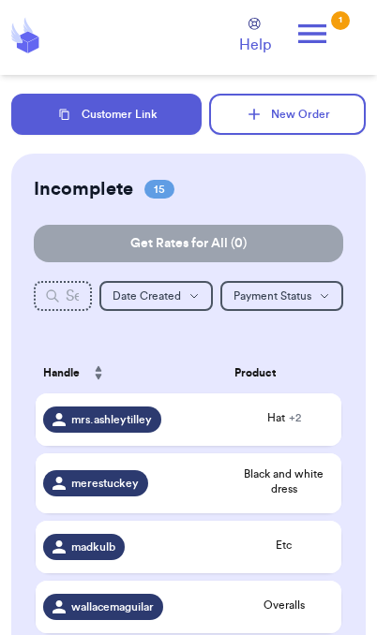
click at [299, 429] on div "Hat + 2" at bounding box center [283, 419] width 99 height 19
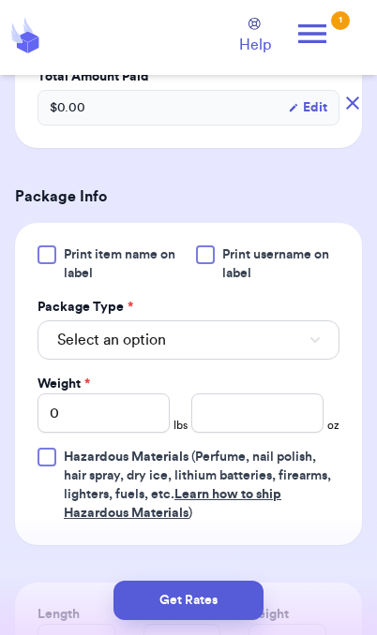
scroll to position [701, 0]
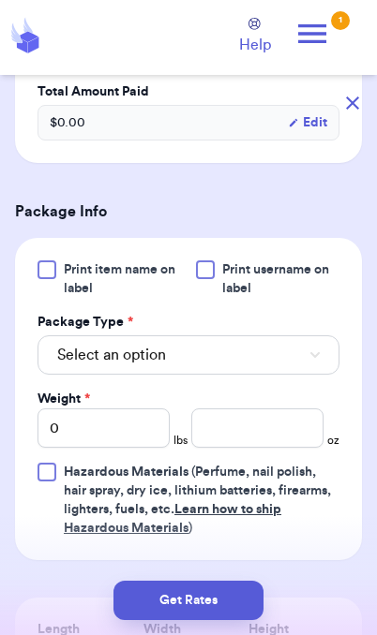
click at [244, 357] on button "Select an option" at bounding box center [188, 354] width 302 height 39
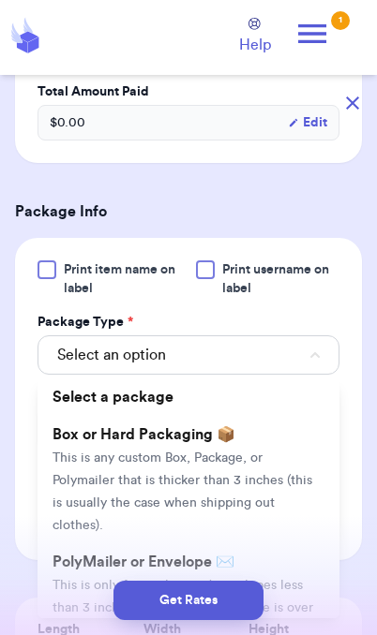
click at [72, 579] on span "This is only for mailers and envelopes less than 3 inches thick. If your envelo…" at bounding box center [182, 619] width 260 height 81
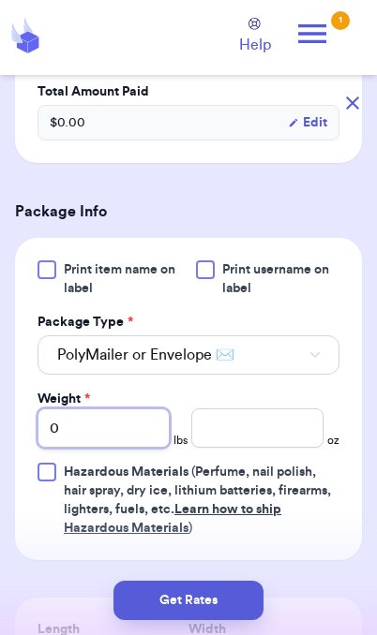
click at [137, 439] on input "0" at bounding box center [103, 427] width 132 height 39
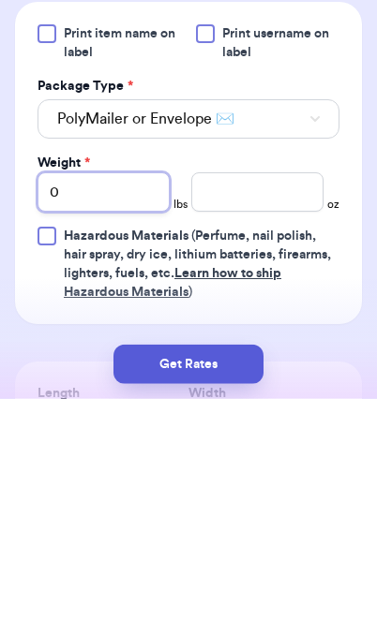
type input "01"
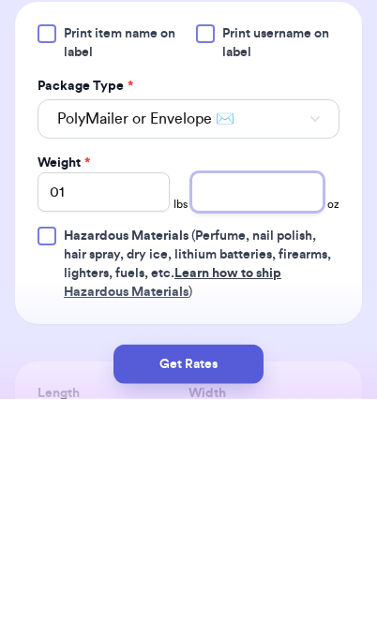
click at [279, 408] on input "number" at bounding box center [257, 427] width 132 height 39
type input "3.2"
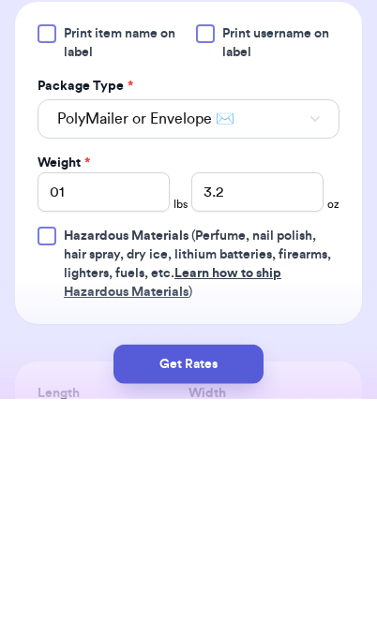
click at [230, 581] on button "Get Rates" at bounding box center [188, 600] width 150 height 39
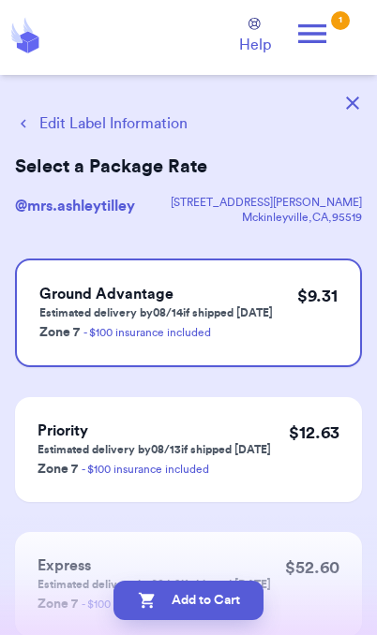
scroll to position [0, 0]
click at [140, 134] on button "Edit Label Information" at bounding box center [101, 123] width 172 height 22
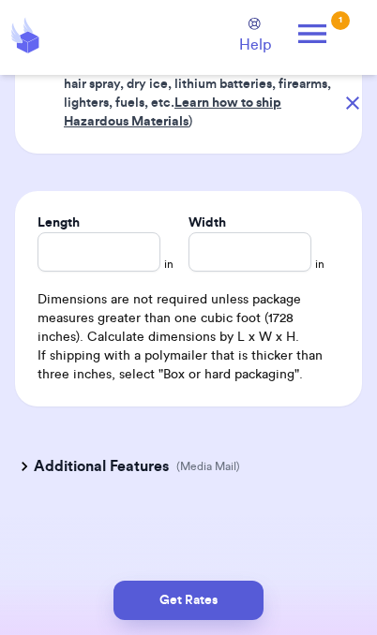
scroll to position [1107, 0]
click at [215, 616] on button "Get Rates" at bounding box center [188, 600] width 150 height 39
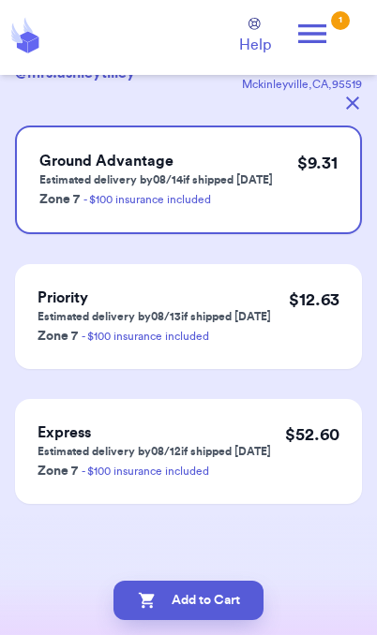
scroll to position [133, 0]
click at [229, 608] on button "Add to Cart" at bounding box center [188, 600] width 150 height 39
checkbox input "true"
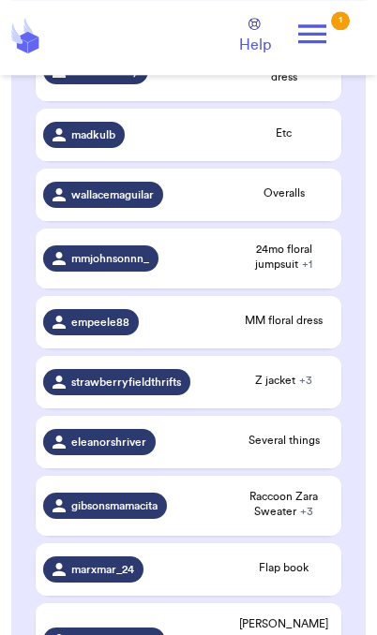
scroll to position [310, 0]
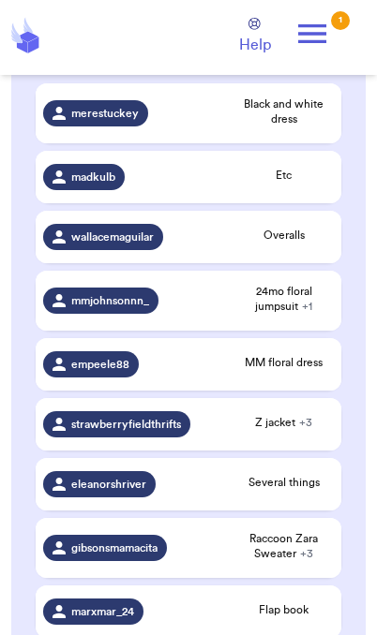
click at [298, 490] on span "Several things" at bounding box center [283, 482] width 99 height 15
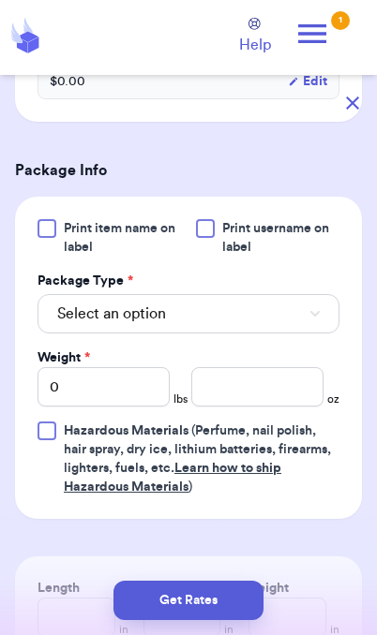
scroll to position [620, 0]
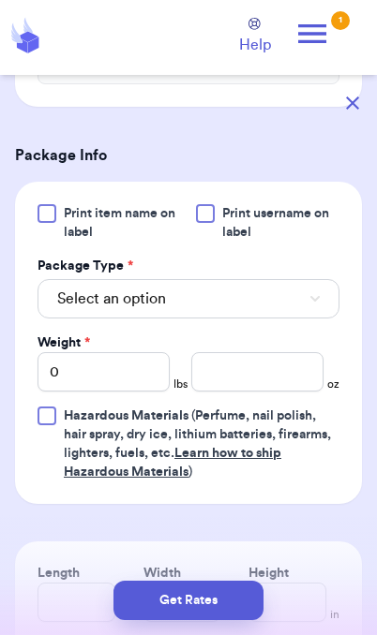
click at [286, 318] on button "Select an option" at bounding box center [188, 298] width 302 height 39
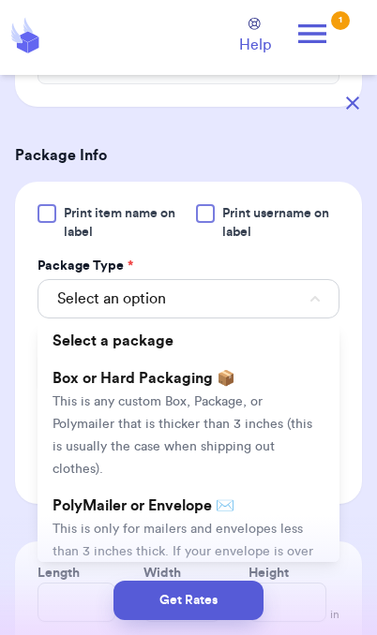
click at [212, 533] on span "This is only for mailers and envelopes less than 3 inches thick. If your envelo…" at bounding box center [182, 563] width 260 height 81
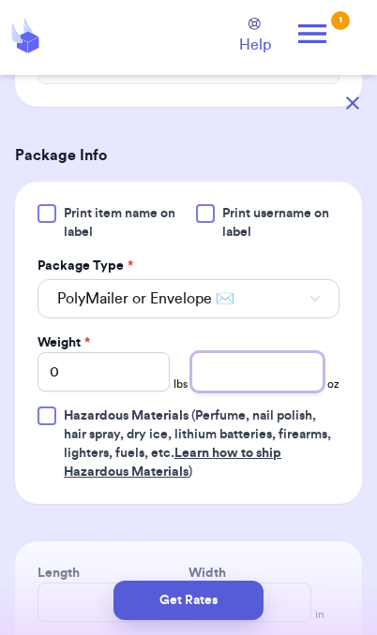
click at [266, 392] on input "number" at bounding box center [257, 371] width 132 height 39
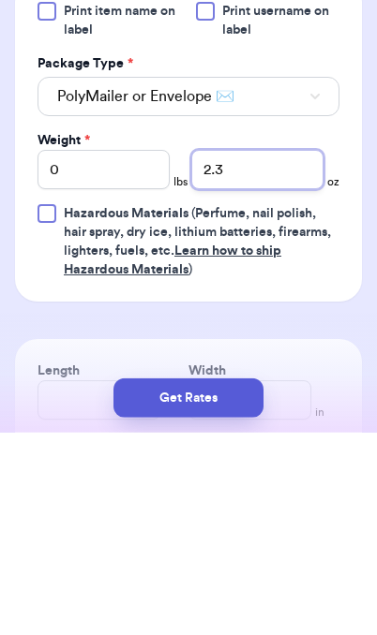
type input "2.3"
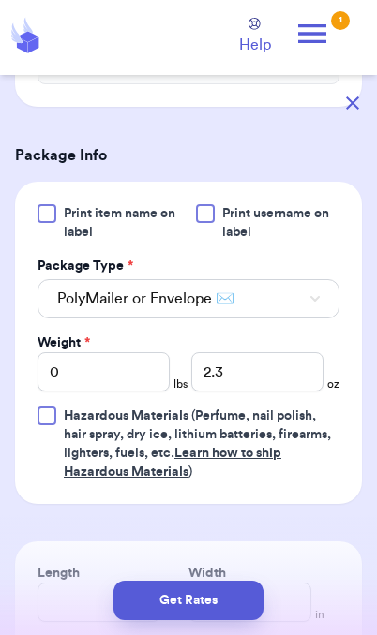
click at [229, 600] on button "Get Rates" at bounding box center [188, 600] width 150 height 39
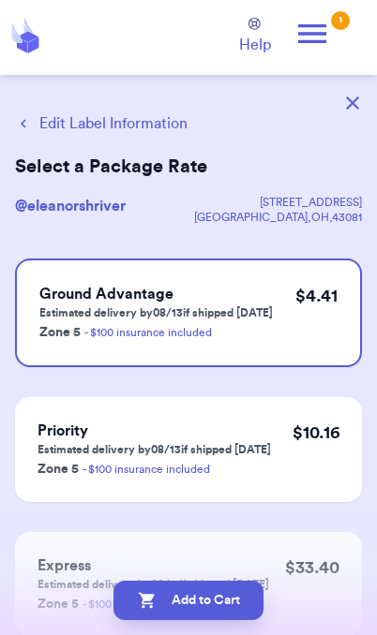
click at [235, 605] on button "Add to Cart" at bounding box center [188, 600] width 150 height 39
checkbox input "true"
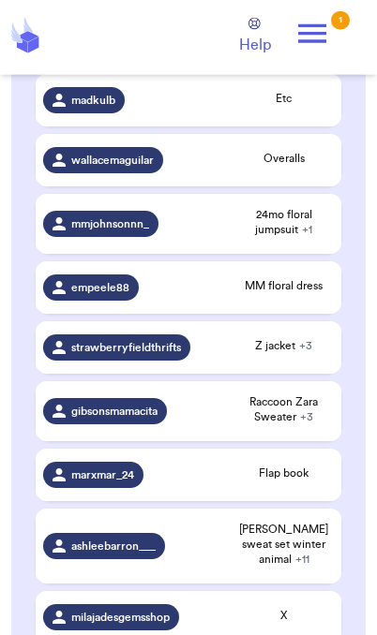
scroll to position [363, 0]
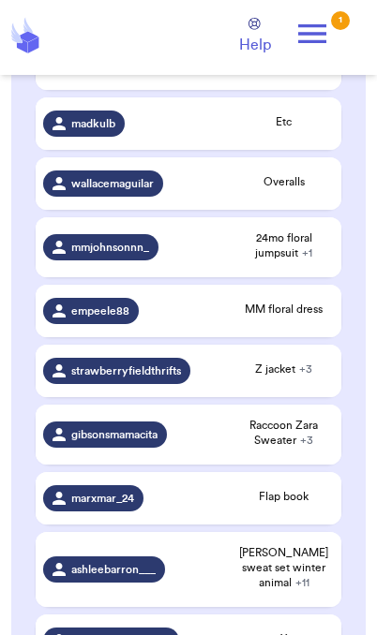
click at [303, 320] on div "MM floral dress" at bounding box center [283, 311] width 99 height 19
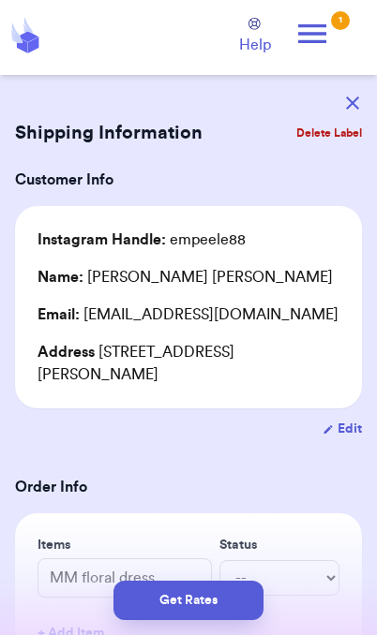
scroll to position [0, 0]
click at [351, 95] on button "button" at bounding box center [352, 102] width 41 height 41
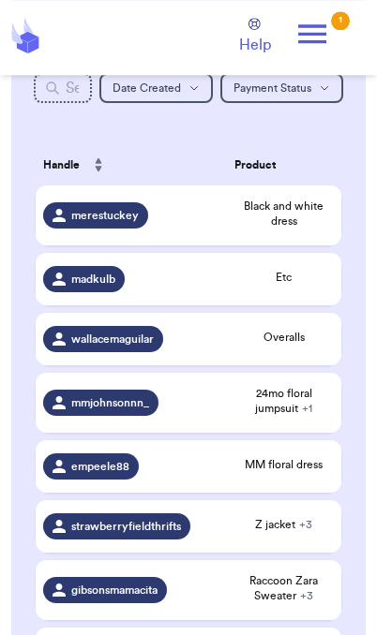
scroll to position [208, 0]
click at [288, 285] on span "Etc" at bounding box center [283, 277] width 99 height 15
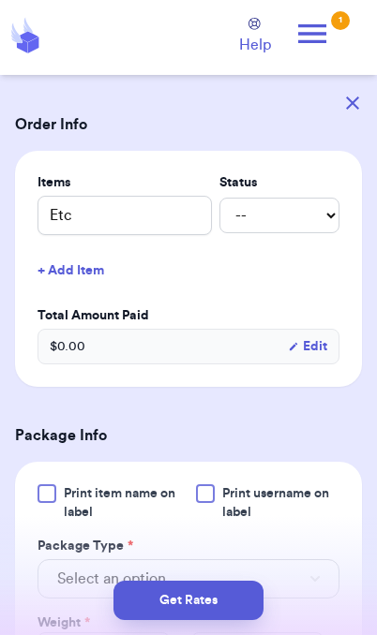
scroll to position [421, 0]
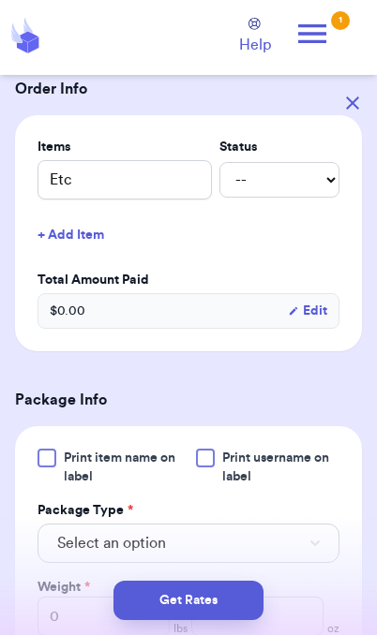
click at [284, 537] on button "Select an option" at bounding box center [188, 543] width 302 height 39
click at [78, 610] on div "Get Rates" at bounding box center [188, 600] width 347 height 39
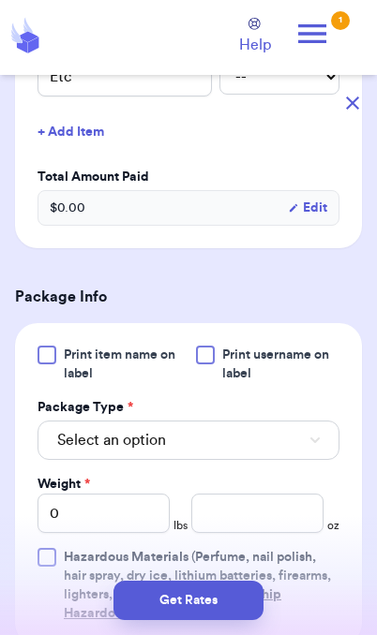
scroll to position [525, 0]
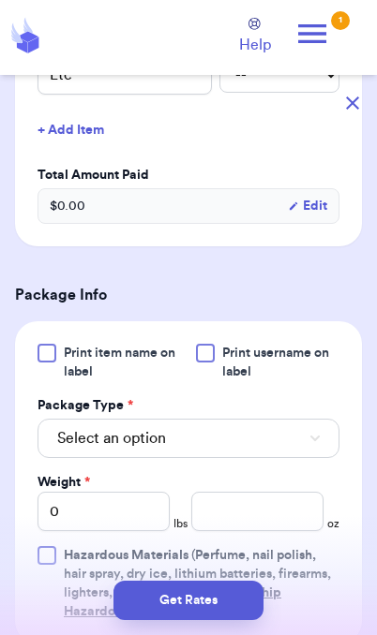
click at [277, 419] on button "Select an option" at bounding box center [188, 438] width 302 height 39
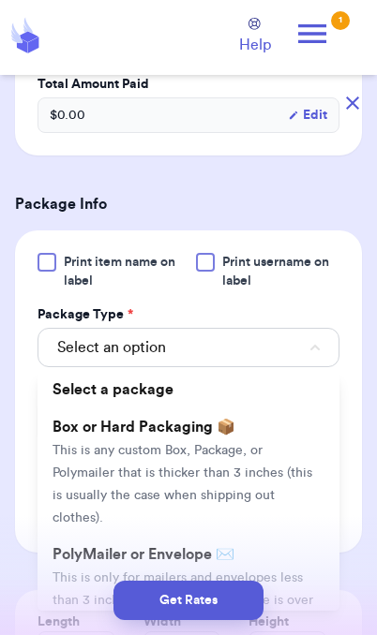
scroll to position [617, 0]
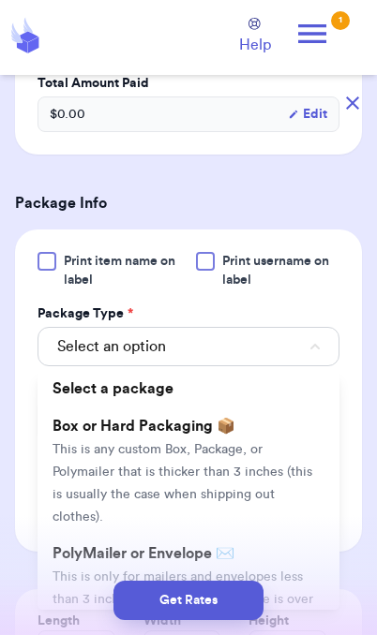
click at [280, 570] on span "This is only for mailers and envelopes less than 3 inches thick. If your envelo…" at bounding box center [182, 610] width 260 height 81
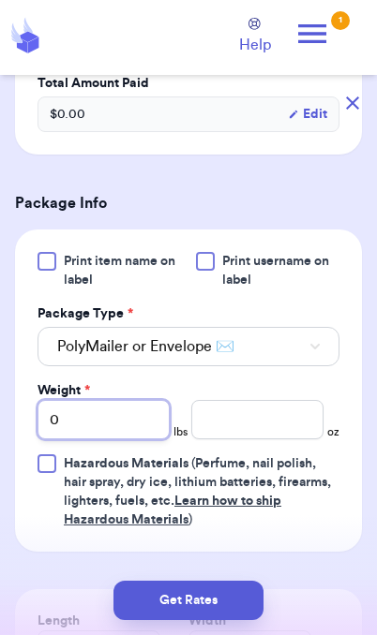
click at [112, 400] on input "0" at bounding box center [103, 419] width 132 height 39
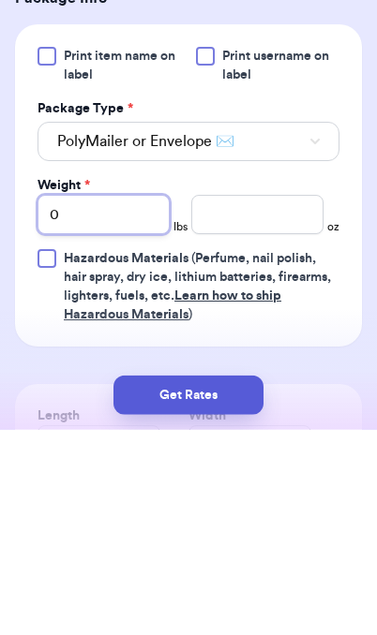
type input "01"
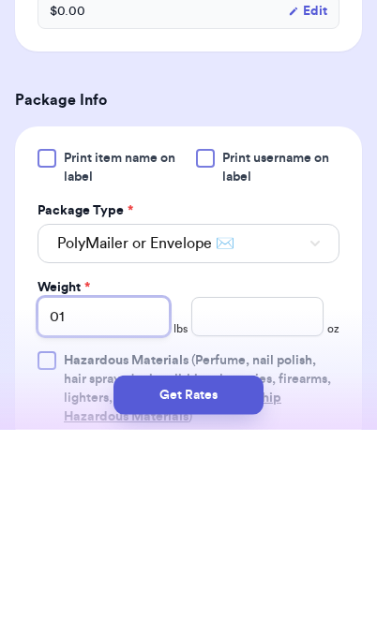
scroll to position [507, 0]
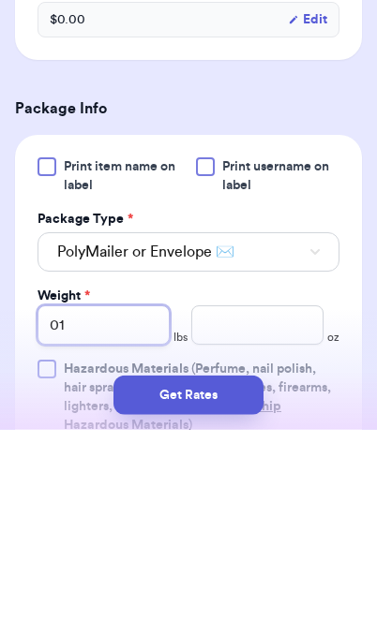
type input "01"
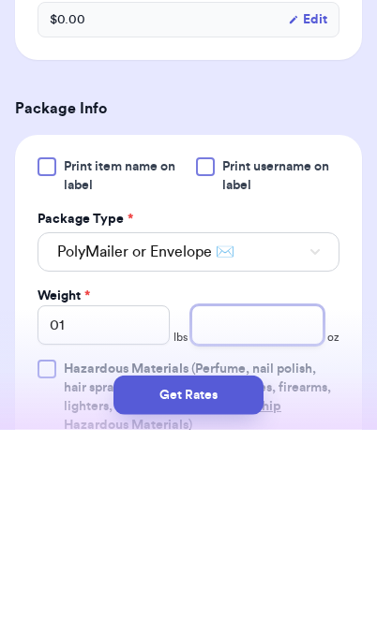
click at [281, 510] on input "number" at bounding box center [257, 529] width 132 height 39
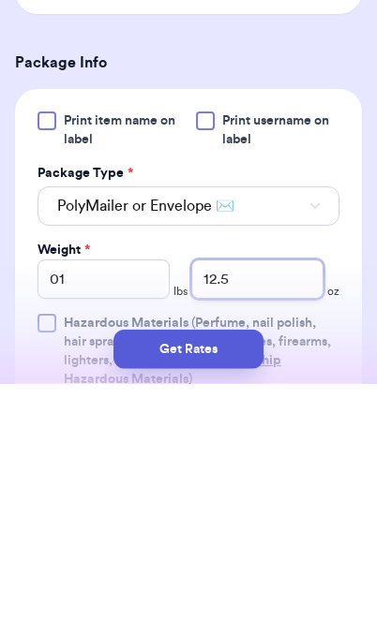
type input "12.5"
click at [243, 581] on button "Get Rates" at bounding box center [188, 600] width 150 height 39
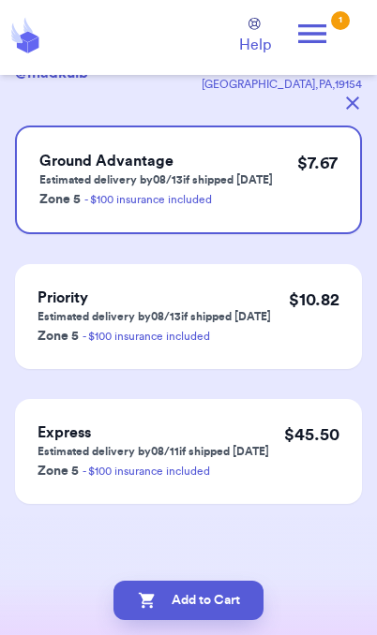
scroll to position [0, 0]
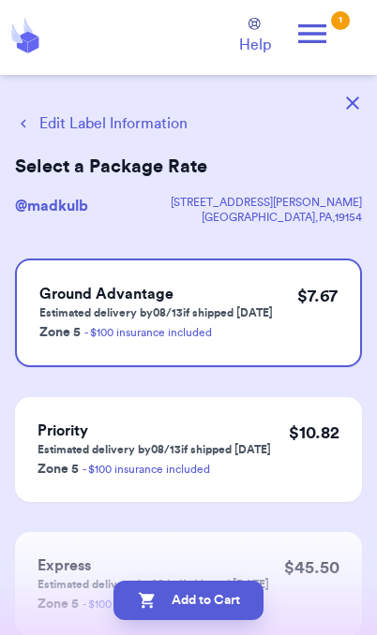
click at [240, 604] on button "Add to Cart" at bounding box center [188, 600] width 150 height 39
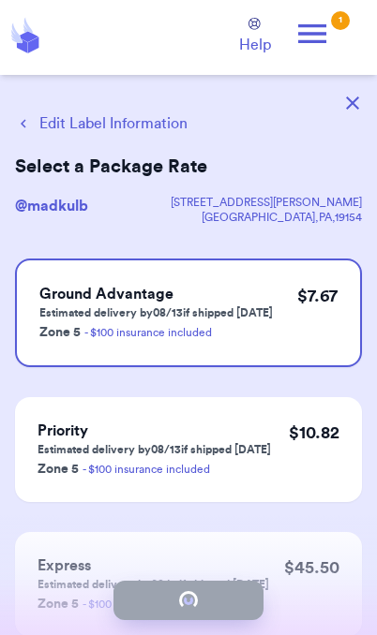
checkbox input "true"
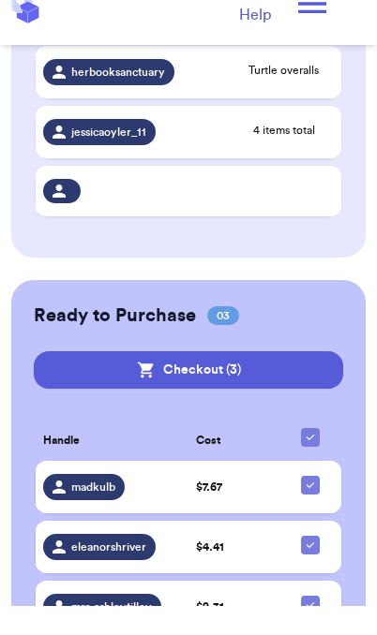
scroll to position [902, 0]
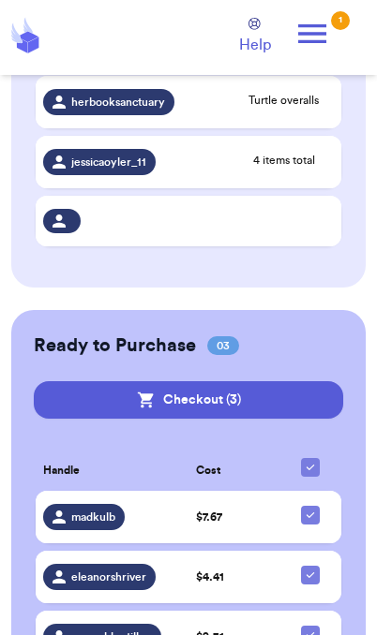
click at [275, 394] on button "Checkout ( 3 )" at bounding box center [188, 399] width 309 height 37
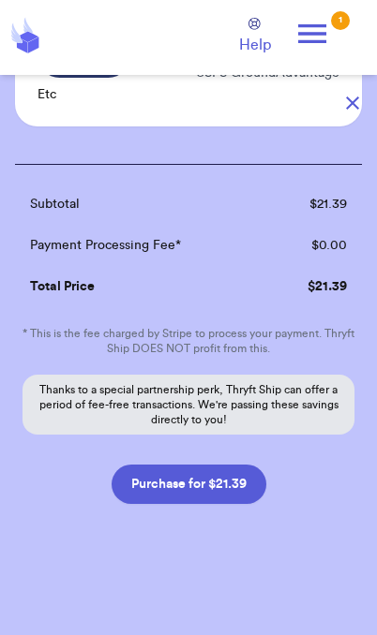
scroll to position [440, 0]
click at [248, 494] on button "Purchase for $21.39" at bounding box center [188, 484] width 155 height 39
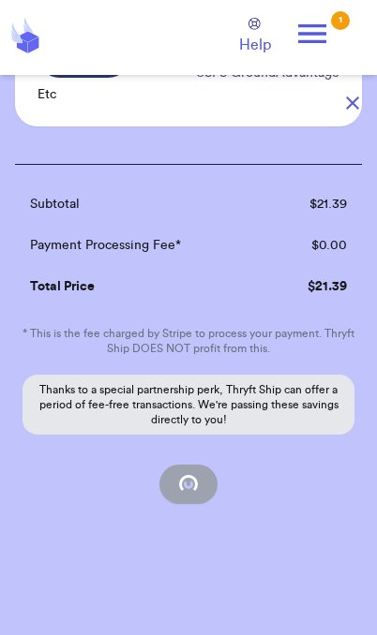
scroll to position [188, 0]
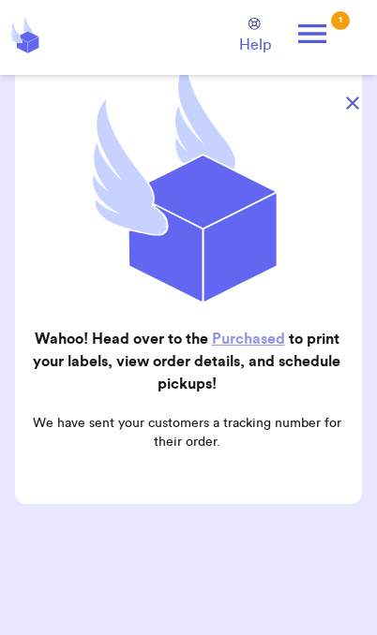
click at [359, 90] on button "button" at bounding box center [352, 102] width 41 height 41
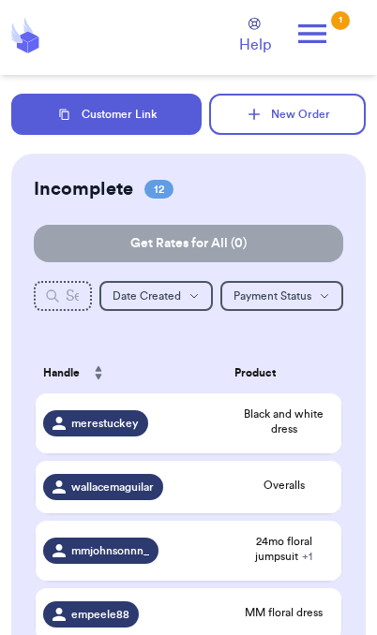
click at [322, 45] on icon at bounding box center [311, 33] width 37 height 37
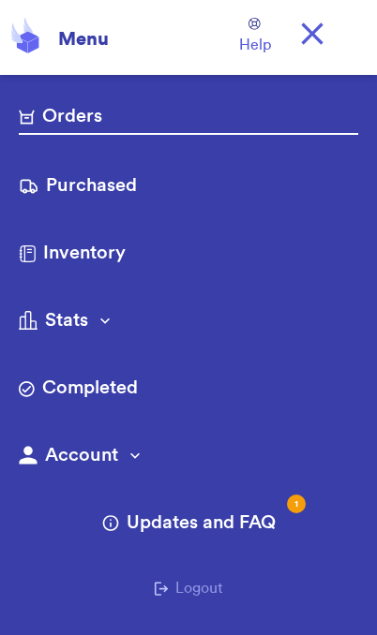
click at [119, 189] on link "Purchased" at bounding box center [188, 187] width 339 height 30
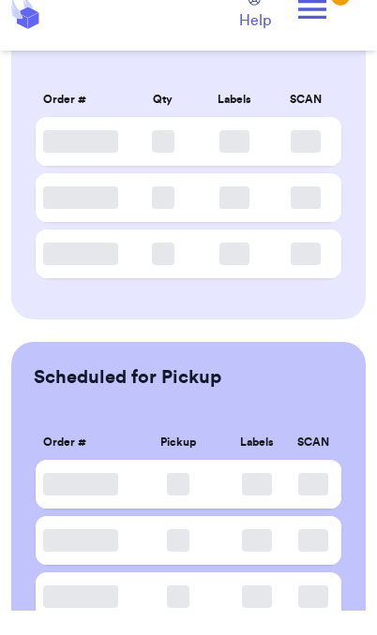
scroll to position [109, 0]
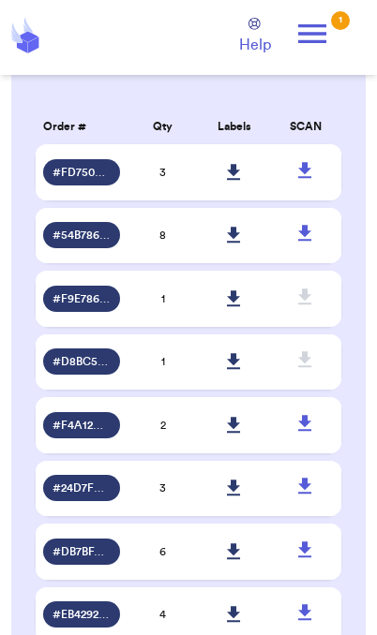
click at [235, 244] on icon at bounding box center [233, 236] width 13 height 16
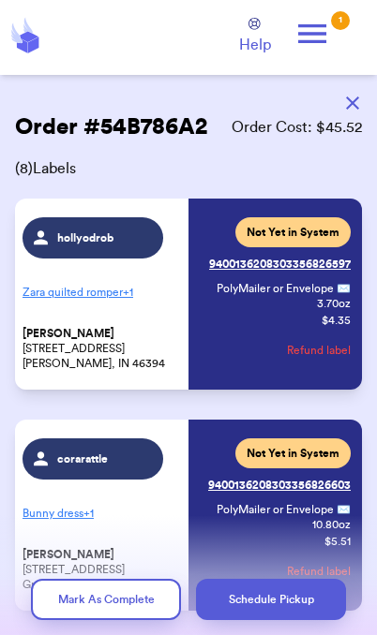
scroll to position [0, 0]
click at [319, 51] on icon at bounding box center [311, 33] width 37 height 37
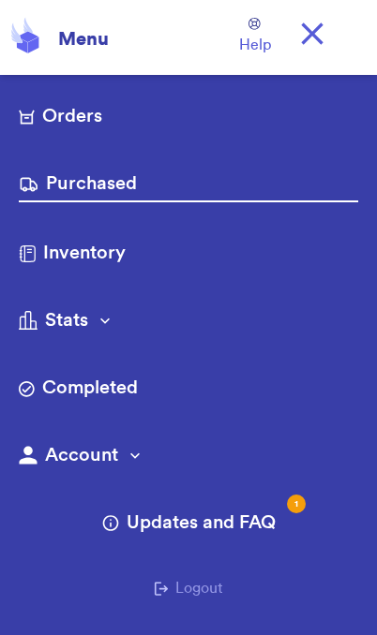
click at [99, 49] on div "Menu" at bounding box center [78, 33] width 62 height 37
click at [98, 129] on link "Orders" at bounding box center [188, 118] width 339 height 30
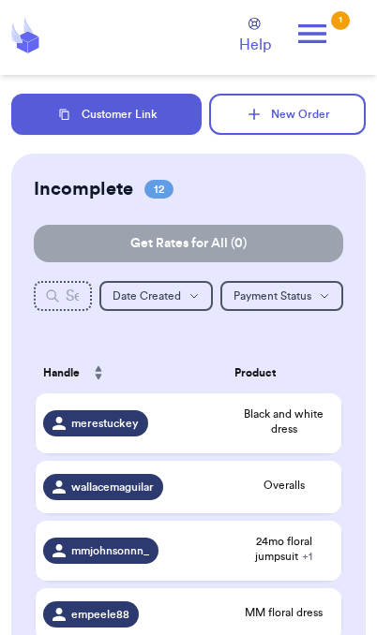
click at [146, 125] on button "Customer Link" at bounding box center [106, 114] width 190 height 41
